Goal: Information Seeking & Learning: Learn about a topic

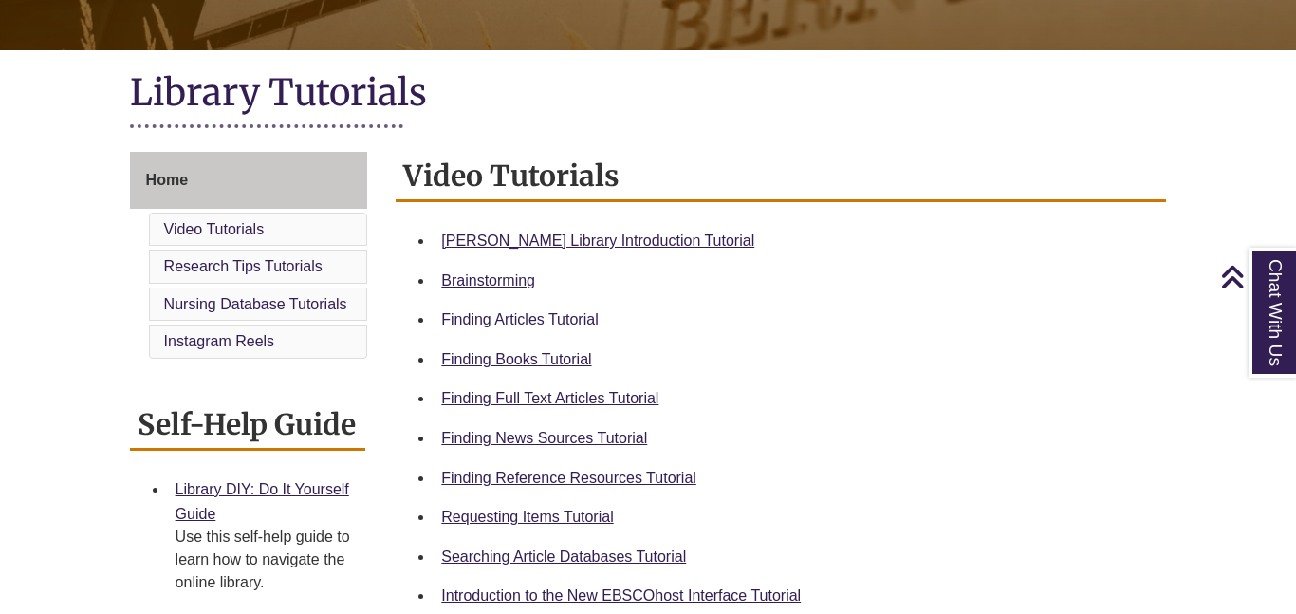
scroll to position [382, 0]
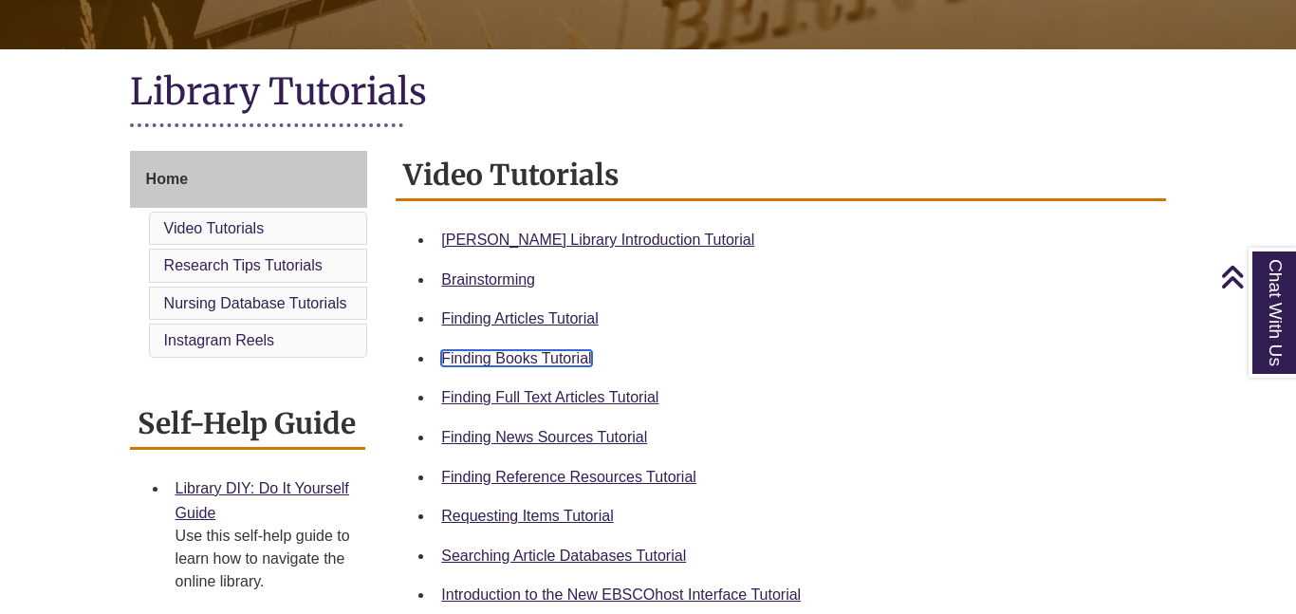
click at [565, 358] on link "Finding Books Tutorial" at bounding box center [516, 358] width 150 height 16
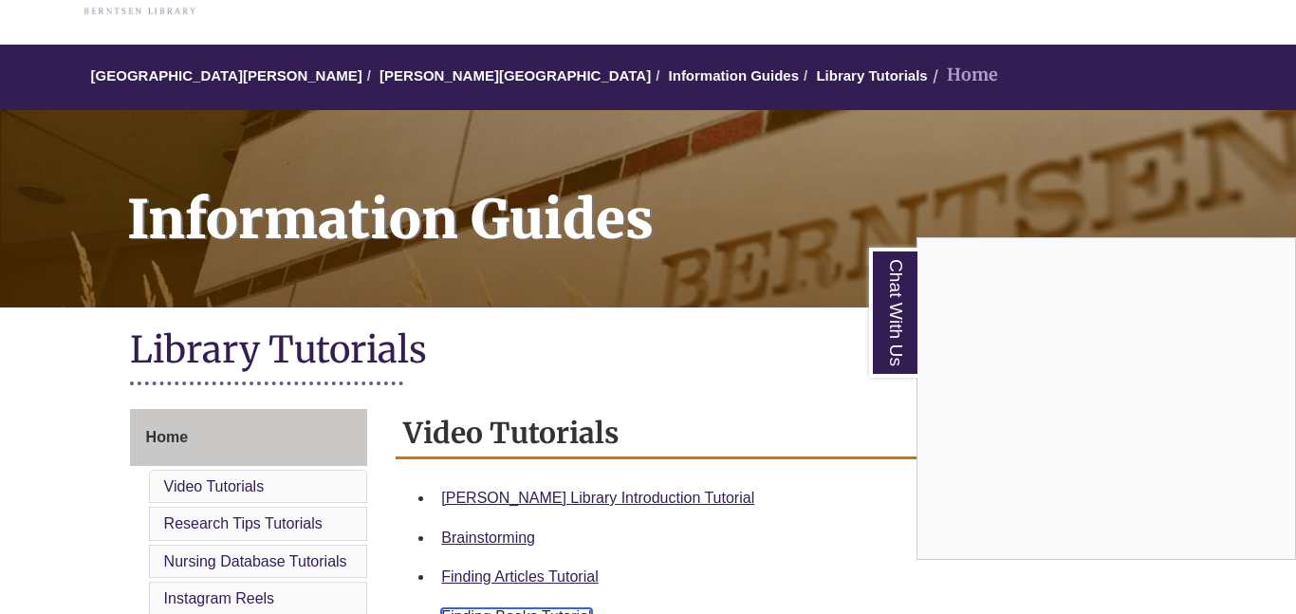
scroll to position [132, 0]
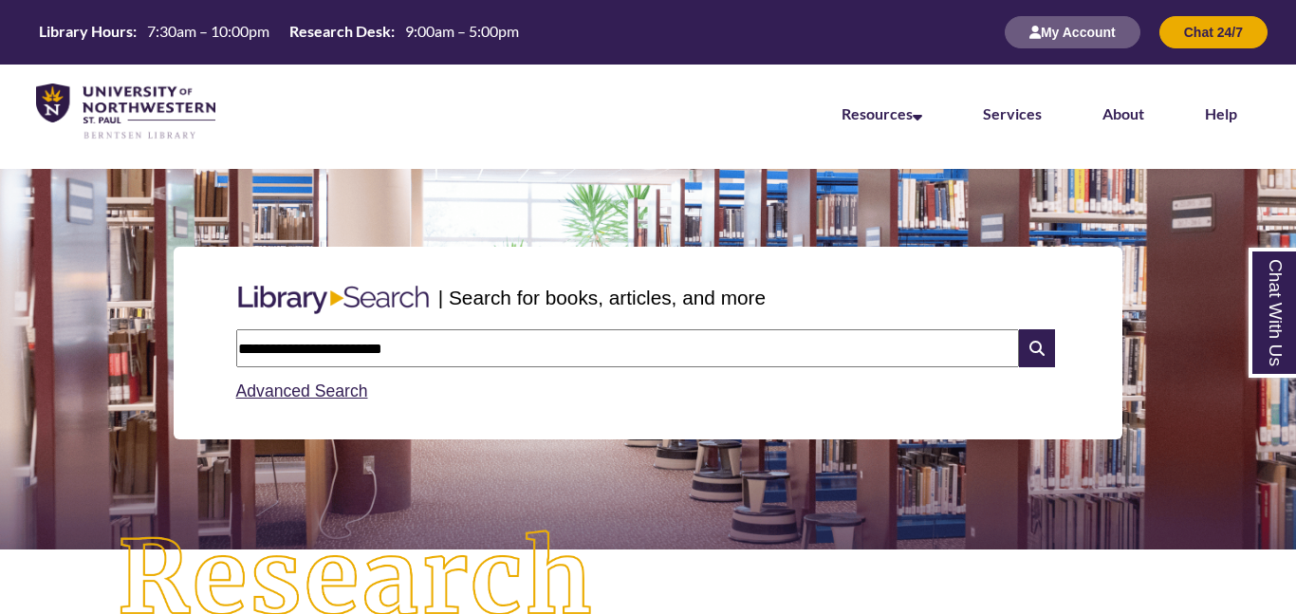
type input "**********"
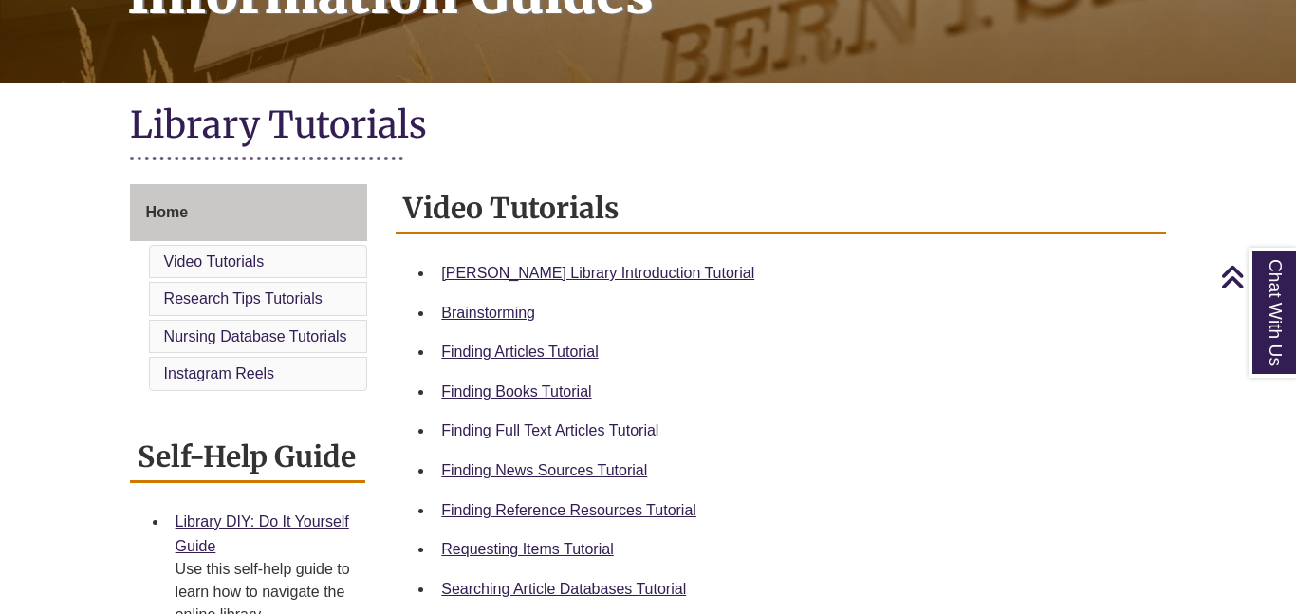
scroll to position [355, 0]
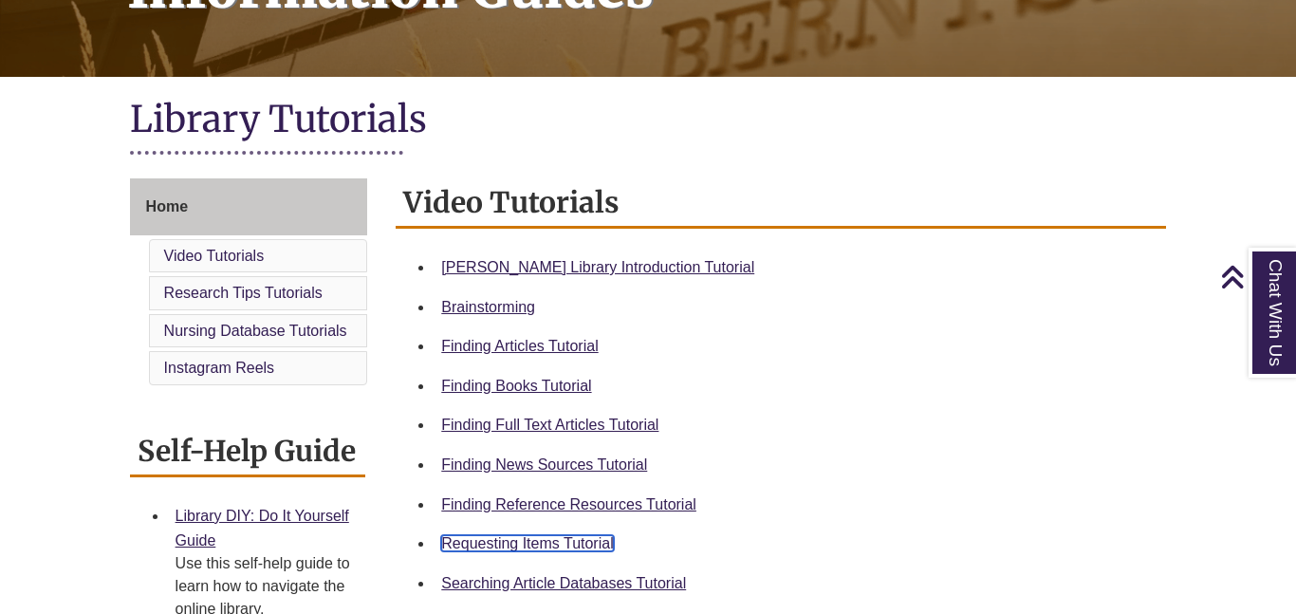
click at [560, 546] on link "Requesting Items Tutorial" at bounding box center [527, 543] width 172 height 16
